Goal: Contribute content: Add original content to the website for others to see

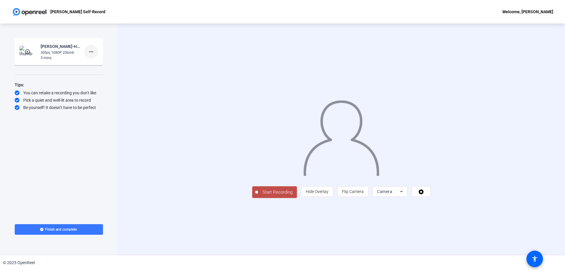
click at [94, 49] on mat-icon "more_horiz" at bounding box center [91, 51] width 7 height 7
click at [108, 64] on span "Delete clip" at bounding box center [101, 64] width 24 height 7
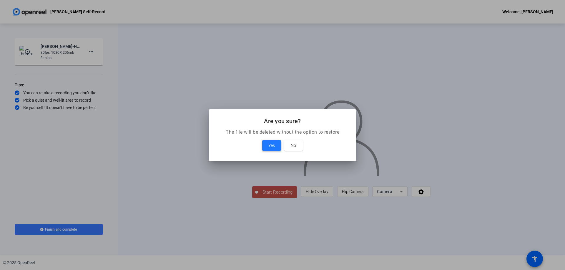
click at [265, 144] on span at bounding box center [271, 146] width 19 height 14
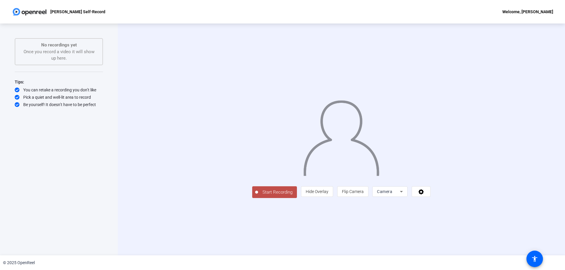
click at [258, 196] on span "Start Recording" at bounding box center [277, 192] width 39 height 7
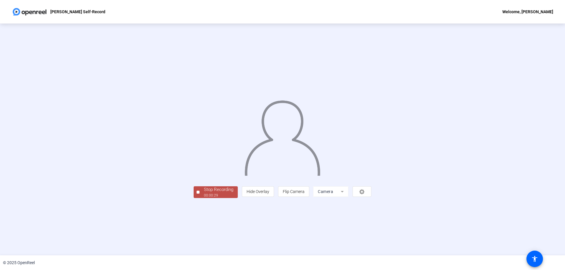
click at [204, 193] on div "Stop Recording" at bounding box center [218, 189] width 29 height 7
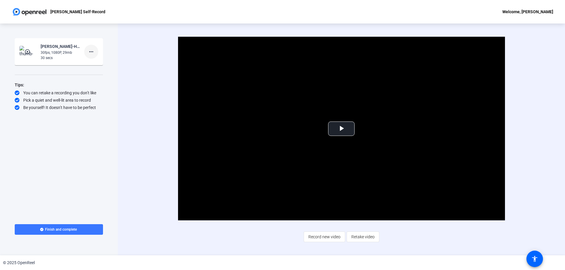
click at [97, 53] on span at bounding box center [91, 52] width 14 height 14
click at [99, 64] on span "Delete clip" at bounding box center [101, 64] width 24 height 7
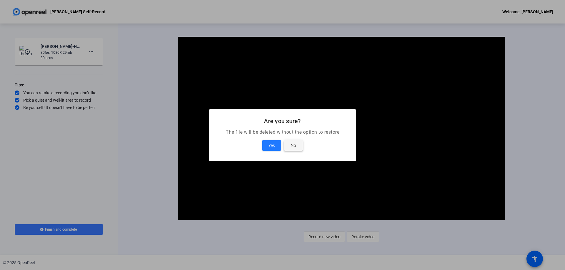
click at [299, 148] on span at bounding box center [293, 146] width 19 height 14
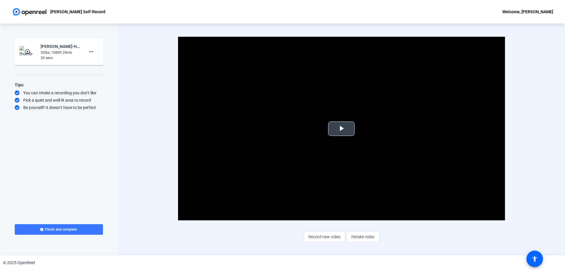
click at [341, 129] on span "Video Player" at bounding box center [341, 129] width 0 height 0
click at [92, 51] on mat-icon "more_horiz" at bounding box center [91, 51] width 7 height 7
click at [103, 64] on span "Delete clip" at bounding box center [101, 64] width 24 height 7
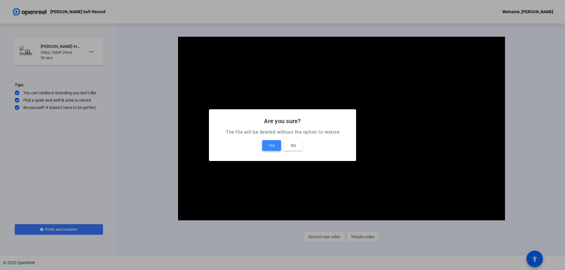
click at [272, 145] on span "Yes" at bounding box center [271, 145] width 6 height 7
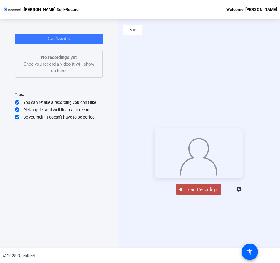
click at [195, 193] on span "Start Recording" at bounding box center [201, 189] width 39 height 7
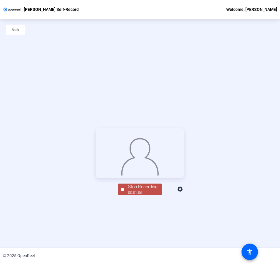
click at [138, 195] on div "00:01:06" at bounding box center [142, 192] width 29 height 5
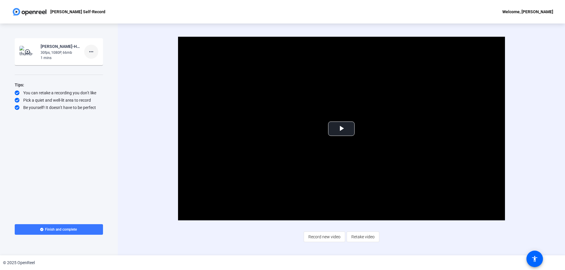
click at [92, 51] on mat-icon "more_horiz" at bounding box center [91, 51] width 7 height 7
click at [96, 72] on span "Retake" at bounding box center [101, 71] width 24 height 7
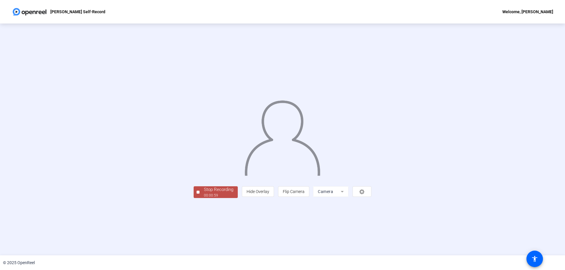
click at [204, 193] on div "Stop Recording" at bounding box center [218, 189] width 29 height 7
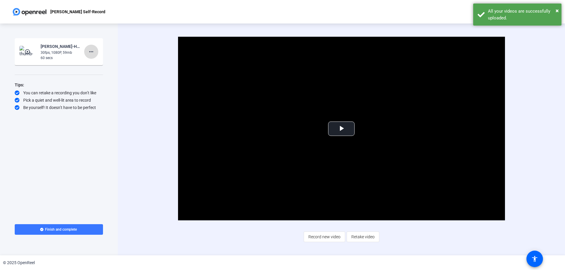
click at [98, 58] on span at bounding box center [91, 52] width 14 height 14
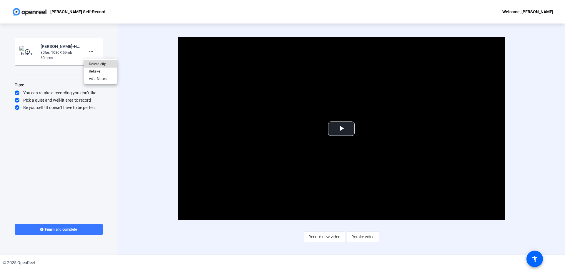
click at [104, 66] on span "Delete clip" at bounding box center [101, 64] width 24 height 7
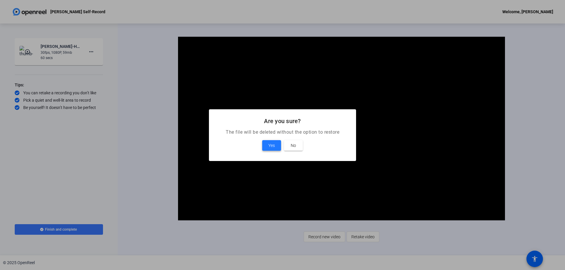
click at [271, 143] on span "Yes" at bounding box center [271, 145] width 6 height 7
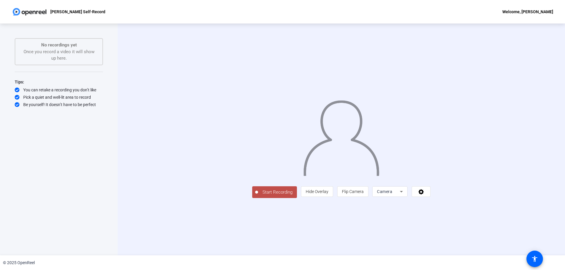
click at [258, 196] on span "Start Recording" at bounding box center [277, 192] width 39 height 7
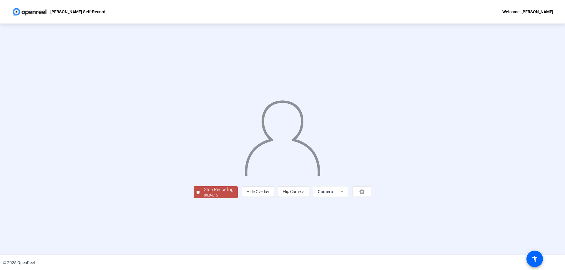
click at [204, 193] on div "Stop Recording" at bounding box center [218, 189] width 29 height 7
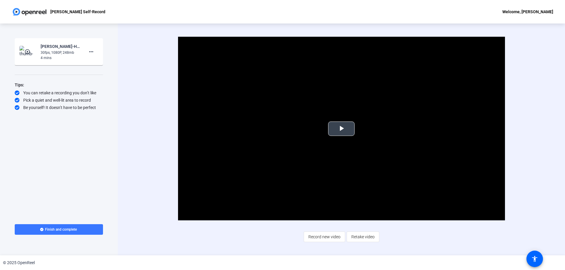
click at [341, 129] on span "Video Player" at bounding box center [341, 129] width 0 height 0
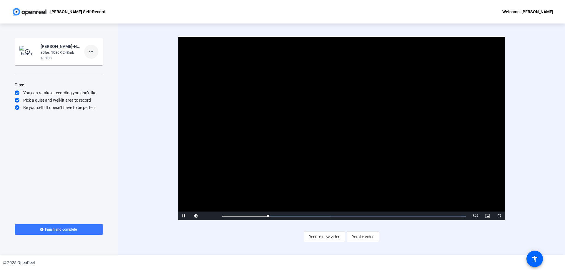
click at [89, 53] on mat-icon "more_horiz" at bounding box center [91, 51] width 7 height 7
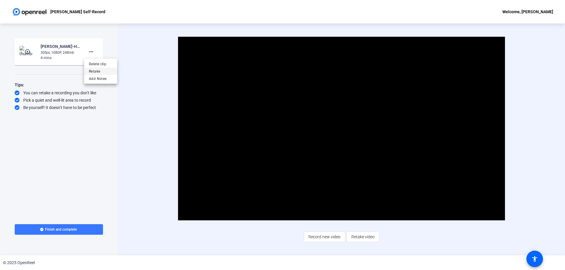
click at [99, 71] on span "Retake" at bounding box center [101, 71] width 24 height 7
